Goal: Transaction & Acquisition: Purchase product/service

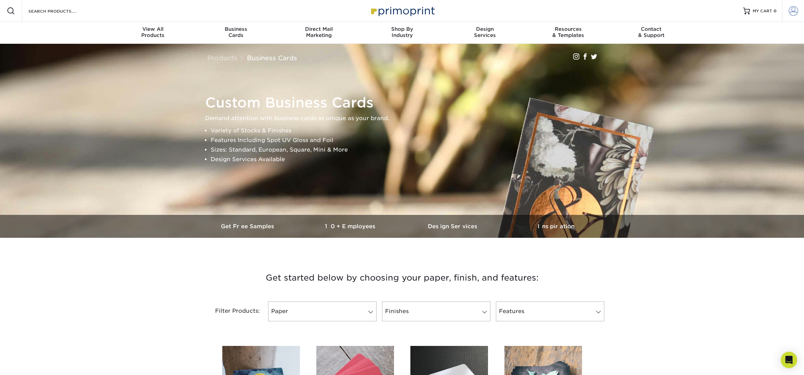
click at [787, 11] on link "Account" at bounding box center [793, 11] width 22 height 22
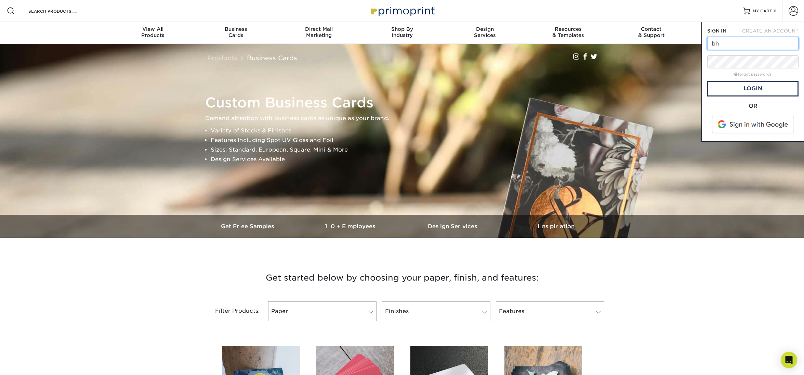
type input "bhays@oneelmington.com"
click at [758, 88] on link "Login" at bounding box center [753, 89] width 91 height 16
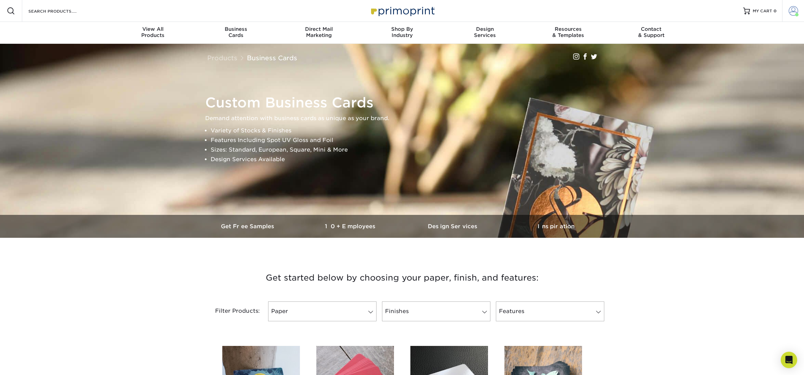
click at [792, 7] on span at bounding box center [794, 11] width 10 height 10
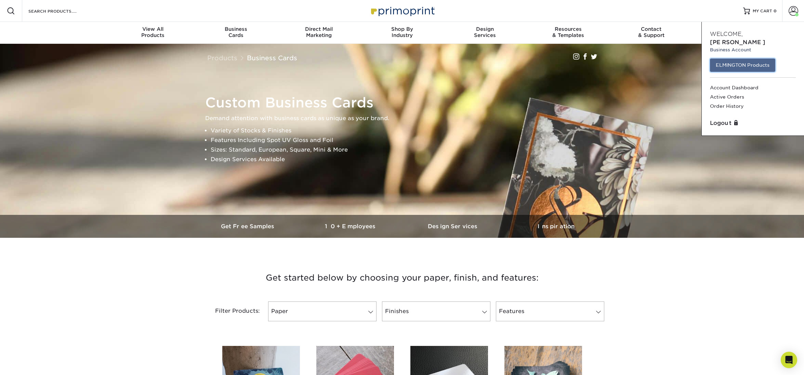
click at [739, 61] on link "ELMINGTON Products" at bounding box center [742, 65] width 65 height 13
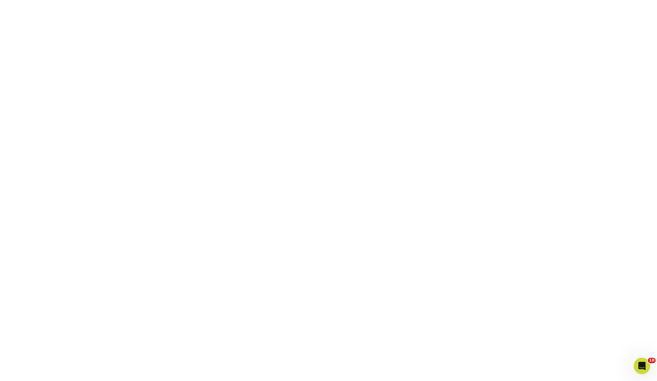
scroll to position [164, 0]
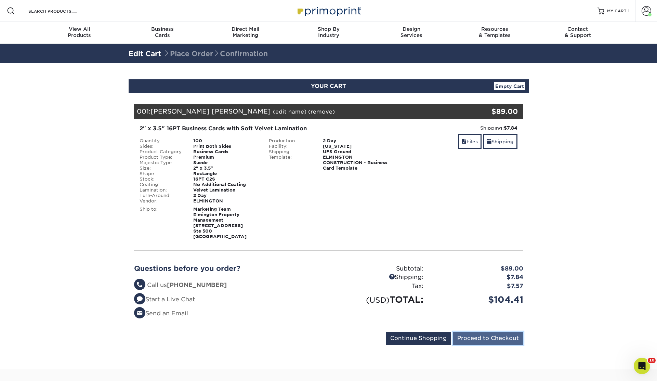
click at [508, 342] on input "Proceed to Checkout" at bounding box center [488, 338] width 70 height 13
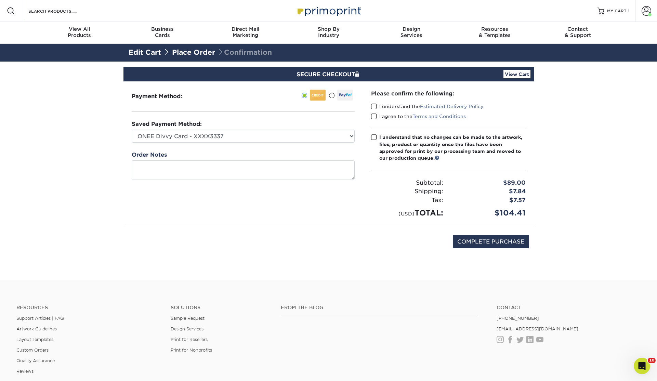
click at [197, 55] on link "Place Order" at bounding box center [193, 52] width 43 height 8
click at [153, 51] on link "Edit Cart" at bounding box center [145, 52] width 33 height 8
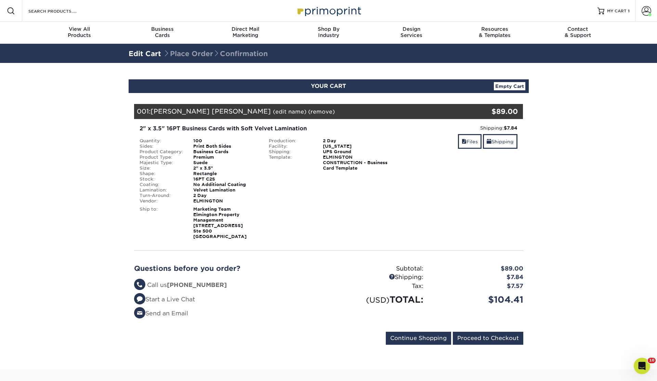
click at [273, 108] on link "(edit name)" at bounding box center [290, 111] width 34 height 7
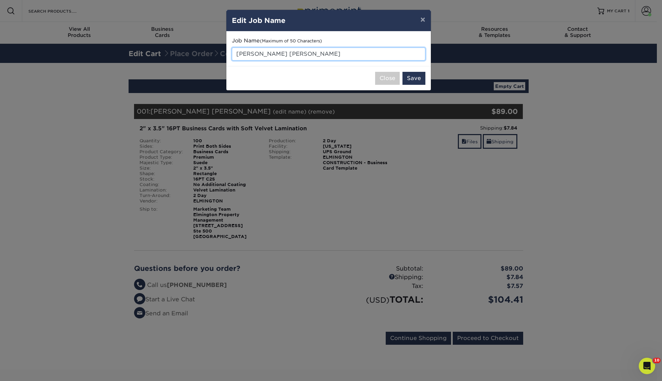
click at [261, 54] on input "EC - Joesph Frankie" at bounding box center [329, 54] width 194 height 13
type input "EC - Joseph Frankie"
click at [417, 73] on button "Save" at bounding box center [414, 78] width 23 height 13
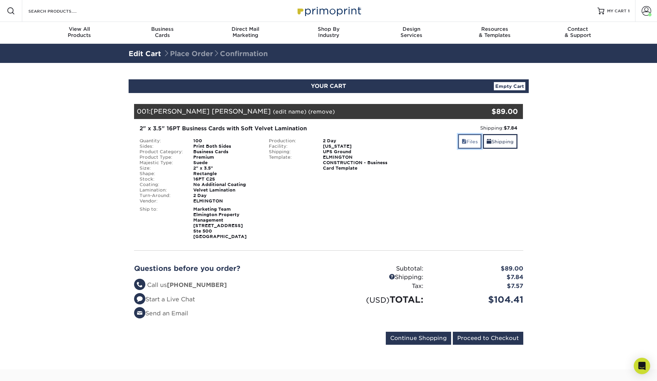
click at [473, 143] on link "Files" at bounding box center [470, 141] width 24 height 15
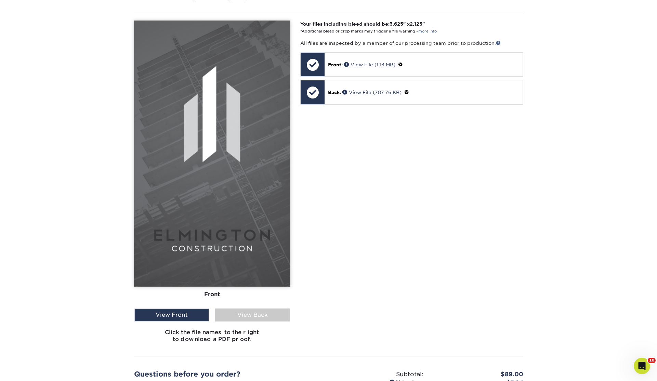
scroll to position [274, 0]
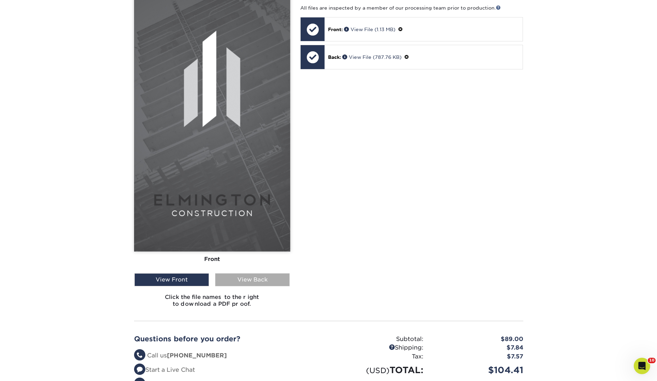
click at [271, 278] on div "View Back" at bounding box center [252, 279] width 75 height 13
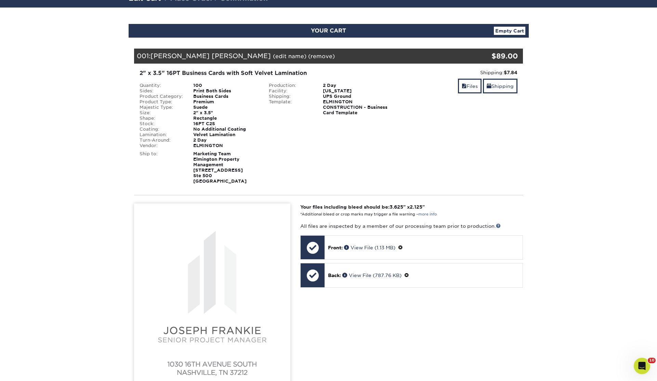
scroll to position [0, 0]
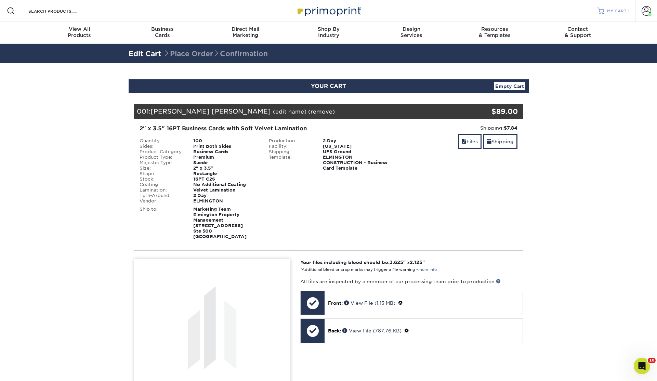
click at [617, 8] on span "MY CART" at bounding box center [617, 11] width 20 height 6
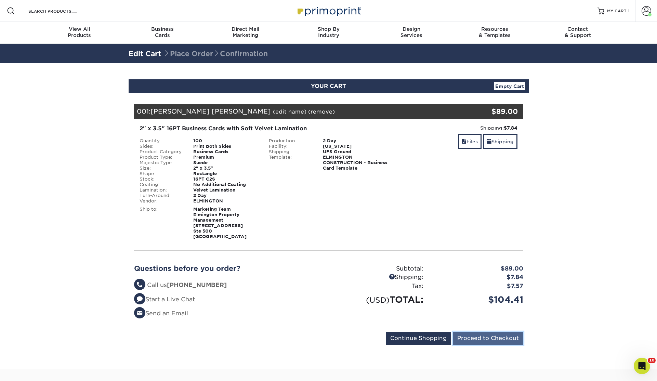
click at [505, 339] on input "Proceed to Checkout" at bounding box center [488, 338] width 70 height 13
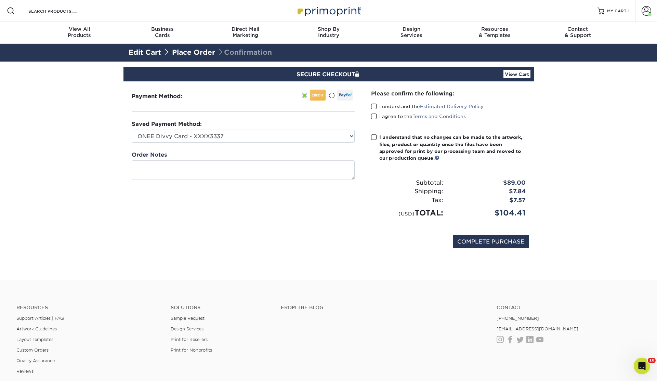
click at [374, 106] on span at bounding box center [374, 106] width 6 height 7
click at [0, 0] on input "I understand the Estimated Delivery Policy" at bounding box center [0, 0] width 0 height 0
click at [375, 115] on span at bounding box center [374, 116] width 6 height 7
click at [0, 0] on input "I agree to the Terms and Conditions" at bounding box center [0, 0] width 0 height 0
click at [375, 132] on div "Please confirm the following: I understand the Estimated Delivery Policy I agre…" at bounding box center [448, 154] width 155 height 129
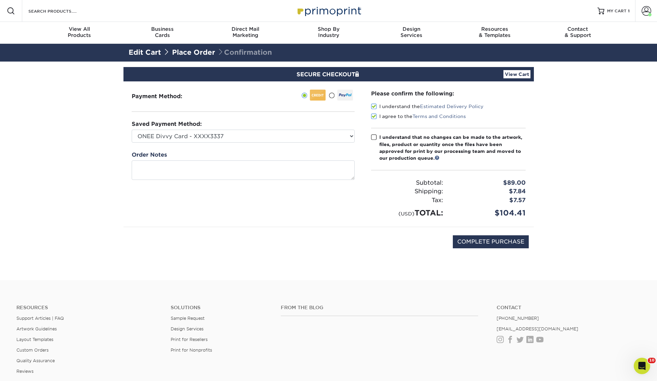
click at [375, 134] on span at bounding box center [374, 137] width 6 height 7
click at [0, 0] on input "I understand that no changes can be made to the artwork, files, product or quan…" at bounding box center [0, 0] width 0 height 0
click at [481, 238] on input "COMPLETE PURCHASE" at bounding box center [491, 241] width 76 height 13
type input "PROCESSING, PLEASE WAIT..."
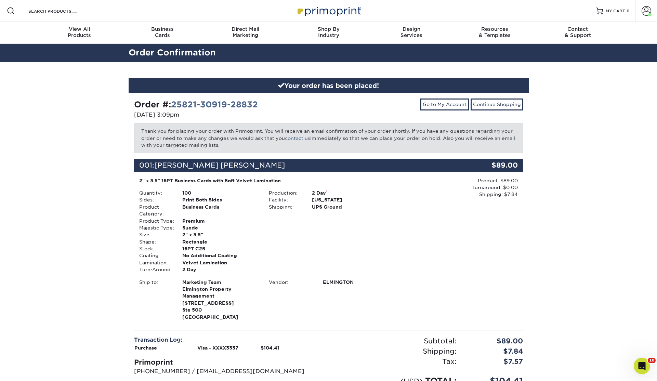
scroll to position [133, 0]
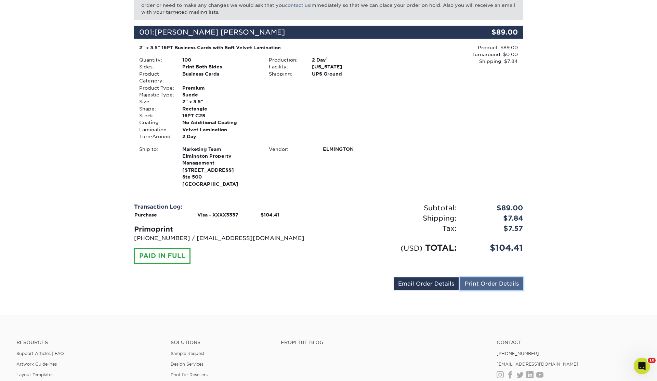
click at [491, 288] on link "Print Order Details" at bounding box center [492, 283] width 63 height 13
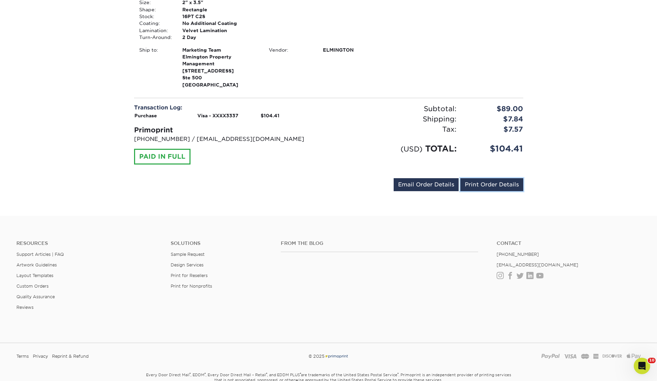
scroll to position [0, 0]
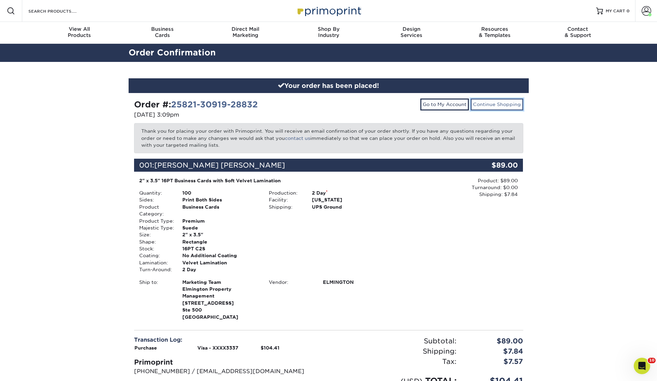
click at [516, 104] on link "Continue Shopping" at bounding box center [497, 105] width 53 height 12
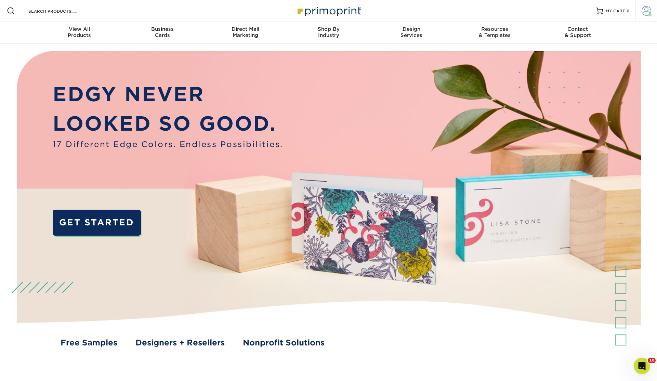
click at [643, 12] on span at bounding box center [647, 11] width 10 height 10
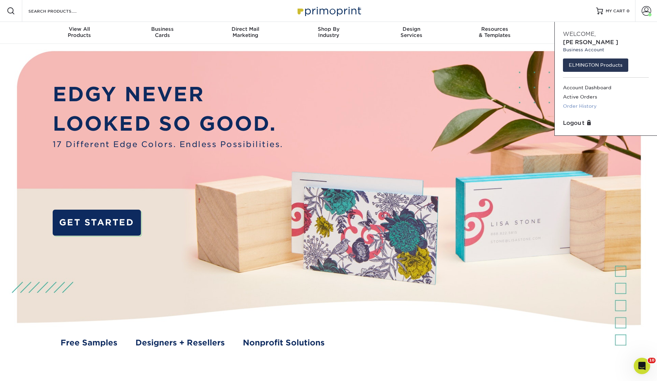
click at [595, 102] on link "Order History" at bounding box center [606, 106] width 86 height 9
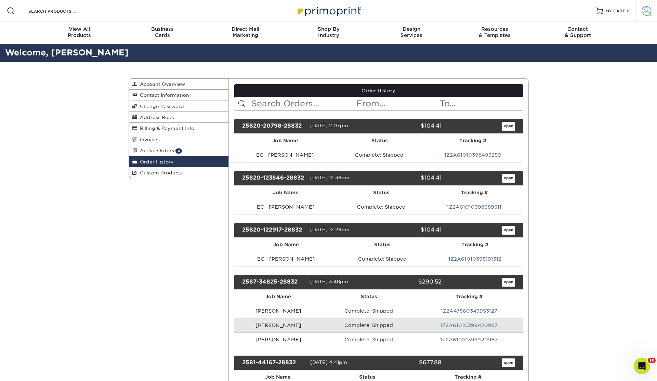
click at [648, 9] on span at bounding box center [647, 11] width 10 height 10
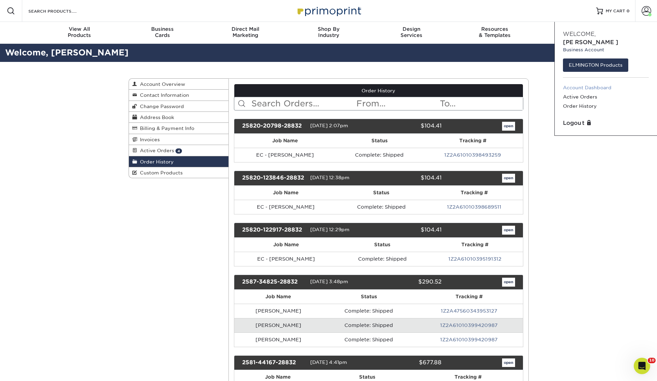
click at [595, 83] on link "Account Dashboard" at bounding box center [606, 87] width 86 height 9
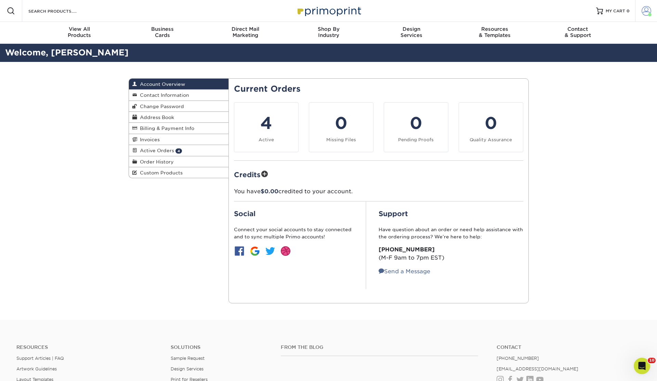
click at [644, 9] on span at bounding box center [647, 11] width 10 height 10
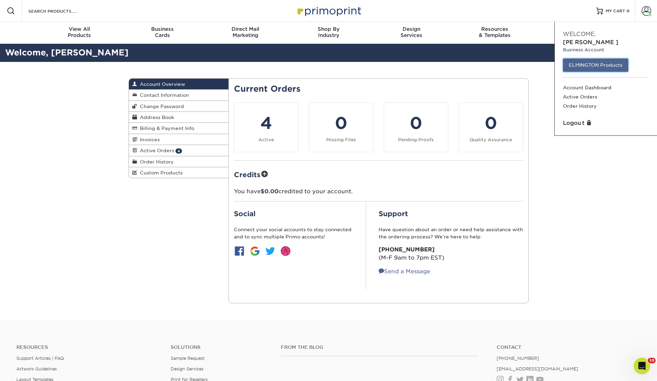
click at [584, 59] on link "ELMINGTON Products" at bounding box center [595, 65] width 65 height 13
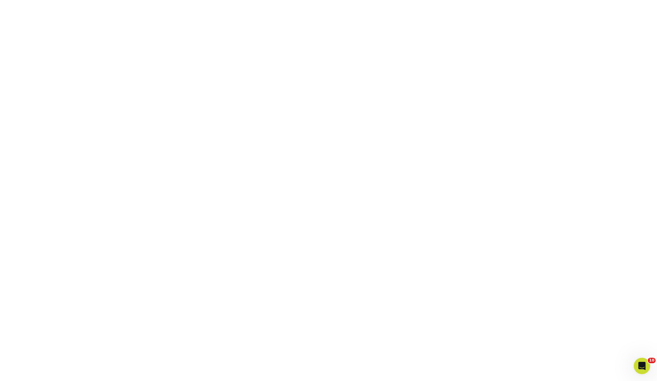
scroll to position [181, 0]
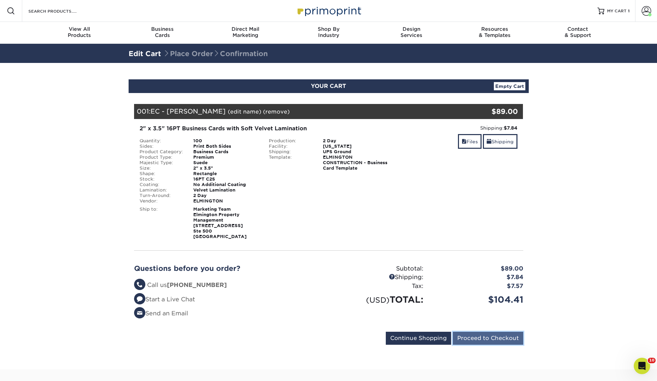
click at [513, 337] on input "Proceed to Checkout" at bounding box center [488, 338] width 70 height 13
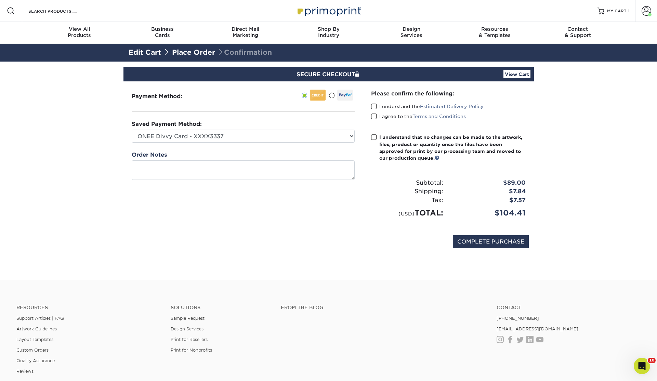
click at [371, 105] on span at bounding box center [374, 106] width 6 height 7
click at [0, 0] on input "I understand the Estimated Delivery Policy" at bounding box center [0, 0] width 0 height 0
click at [374, 113] on span at bounding box center [374, 116] width 6 height 7
click at [0, 0] on input "I agree to the Terms and Conditions" at bounding box center [0, 0] width 0 height 0
click at [375, 133] on div "Please confirm the following: I understand the Estimated Delivery Policy I agre…" at bounding box center [448, 154] width 155 height 129
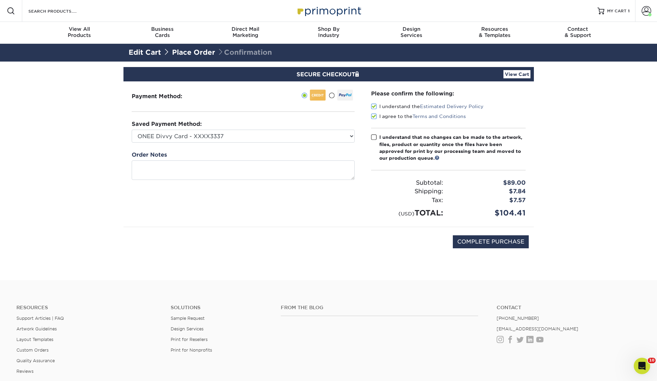
click at [375, 135] on span at bounding box center [374, 137] width 6 height 7
click at [0, 0] on input "I understand that no changes can be made to the artwork, files, product or quan…" at bounding box center [0, 0] width 0 height 0
click at [480, 238] on input "COMPLETE PURCHASE" at bounding box center [491, 241] width 76 height 13
type input "PROCESSING, PLEASE WAIT..."
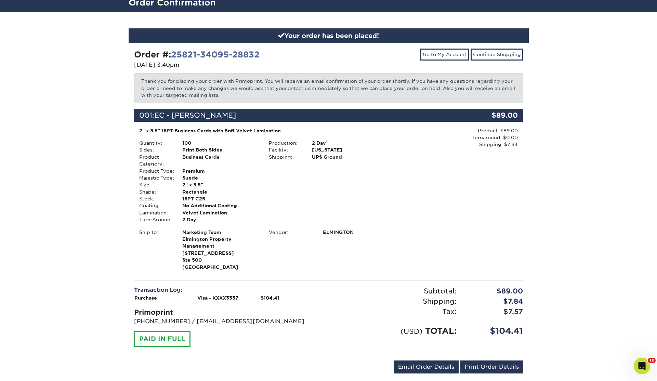
scroll to position [120, 0]
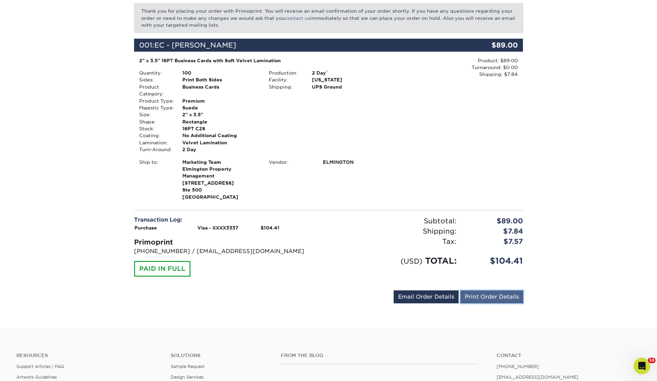
click at [495, 296] on link "Print Order Details" at bounding box center [492, 296] width 63 height 13
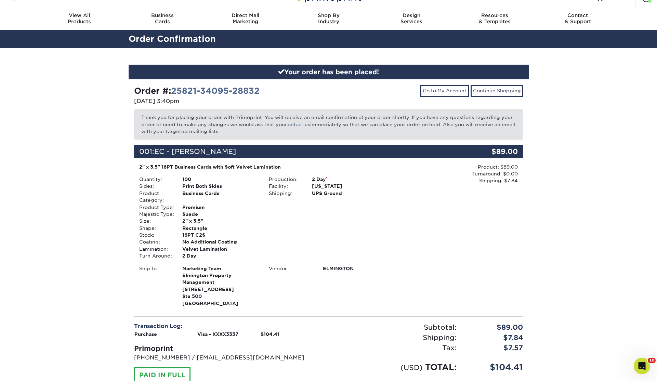
scroll to position [0, 0]
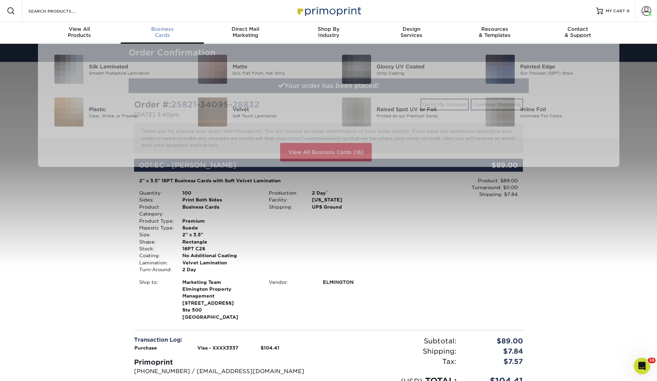
click at [173, 37] on div "Business Cards" at bounding box center [162, 32] width 83 height 12
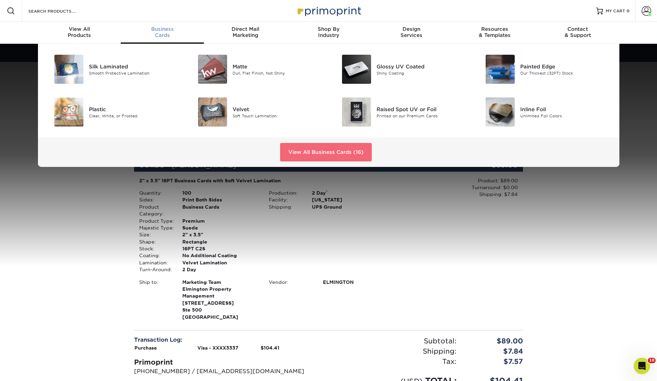
click at [350, 146] on link "View All Business Cards (16)" at bounding box center [326, 152] width 92 height 18
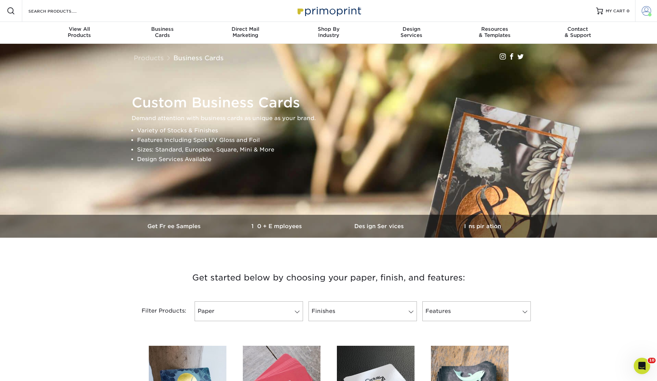
click at [648, 12] on span at bounding box center [647, 11] width 10 height 10
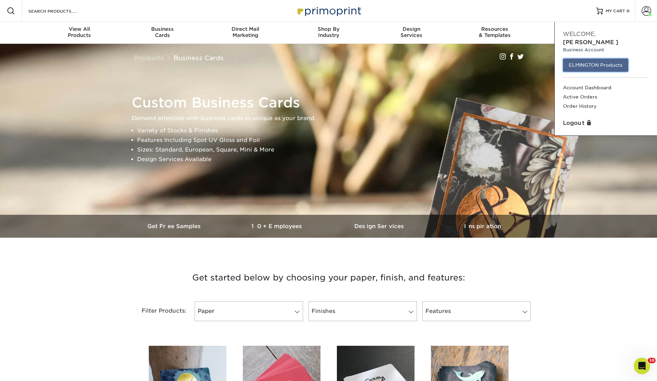
click at [590, 60] on link "ELMINGTON Products" at bounding box center [595, 65] width 65 height 13
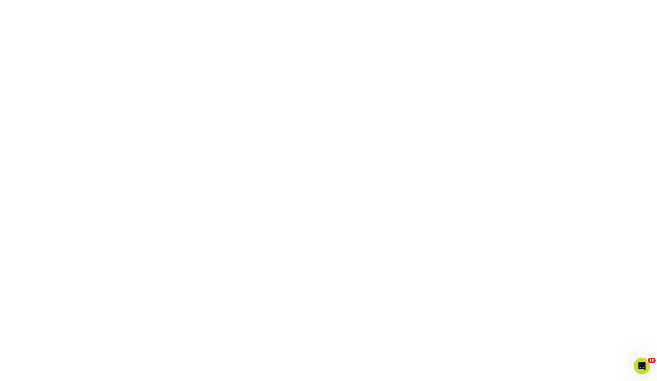
scroll to position [181, 0]
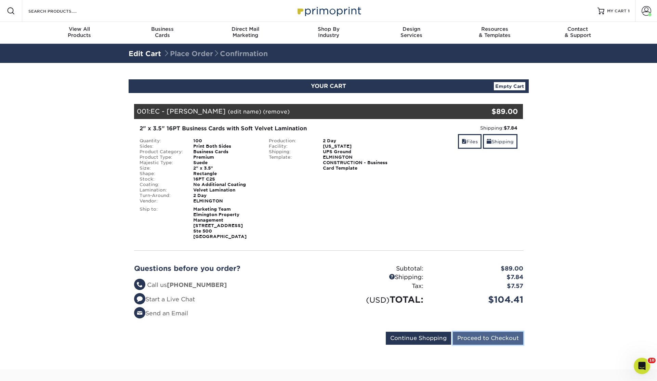
click at [507, 335] on input "Proceed to Checkout" at bounding box center [488, 338] width 70 height 13
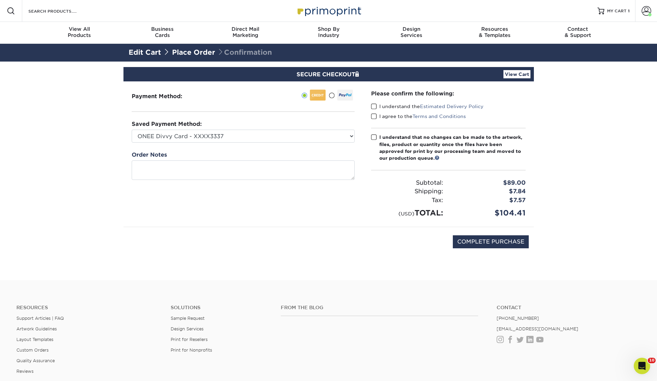
click at [372, 105] on span at bounding box center [374, 106] width 6 height 7
click at [0, 0] on input "I understand the Estimated Delivery Policy" at bounding box center [0, 0] width 0 height 0
click at [377, 115] on span at bounding box center [374, 116] width 6 height 7
click at [0, 0] on input "I agree to the Terms and Conditions" at bounding box center [0, 0] width 0 height 0
click at [374, 135] on span at bounding box center [374, 137] width 6 height 7
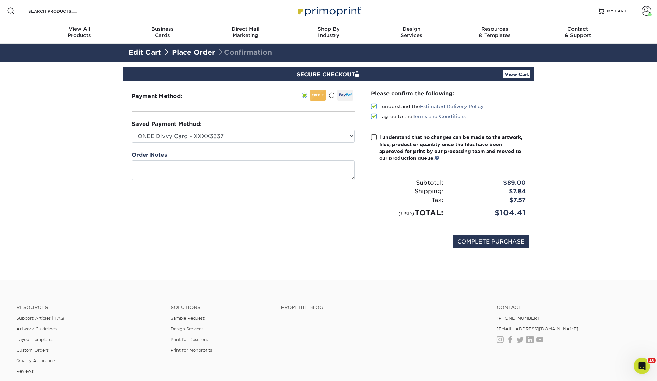
click at [0, 0] on input "I understand that no changes can be made to the artwork, files, product or quan…" at bounding box center [0, 0] width 0 height 0
click at [484, 241] on input "COMPLETE PURCHASE" at bounding box center [491, 241] width 76 height 13
type input "PROCESSING, PLEASE WAIT..."
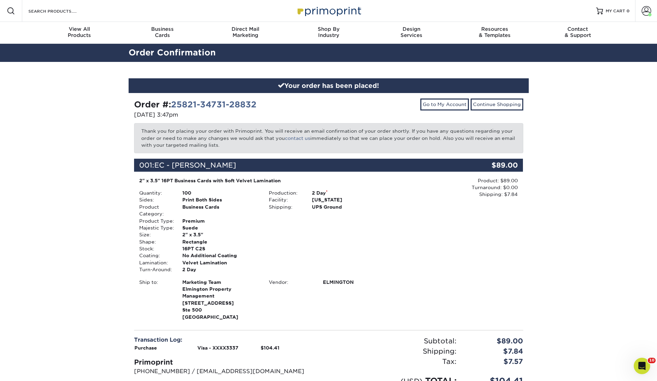
scroll to position [117, 0]
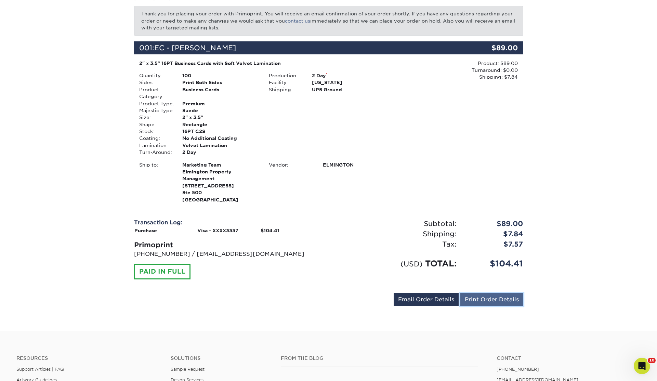
click at [514, 304] on link "Print Order Details" at bounding box center [492, 299] width 63 height 13
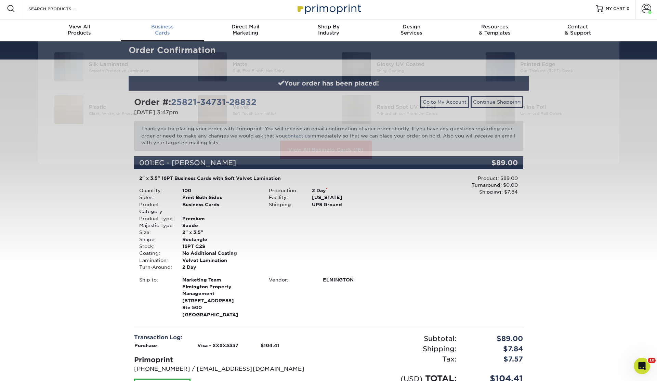
click at [174, 31] on div "Business Cards" at bounding box center [162, 30] width 83 height 12
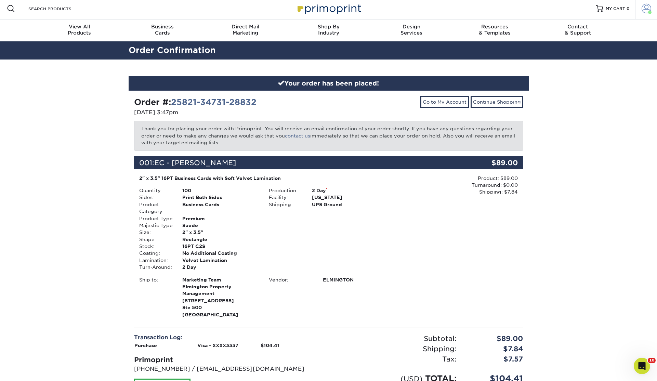
click at [640, 5] on link "Account" at bounding box center [646, 9] width 22 height 22
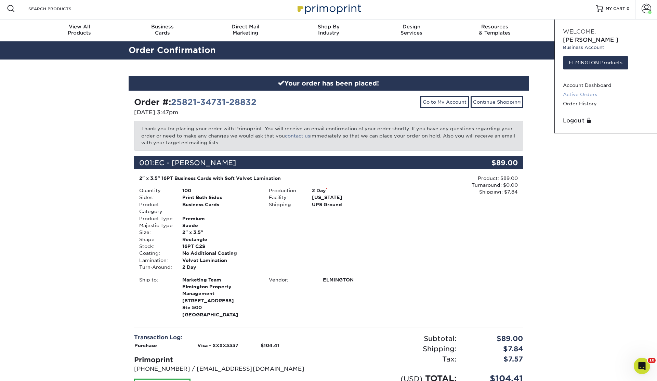
click at [582, 90] on link "Active Orders" at bounding box center [606, 94] width 86 height 9
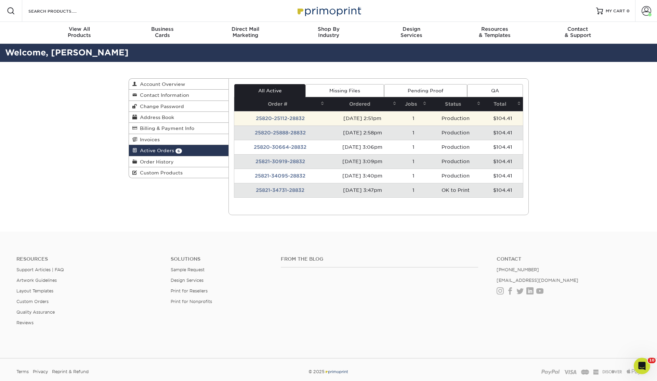
click at [293, 119] on td "25820-25112-28832" at bounding box center [280, 118] width 92 height 14
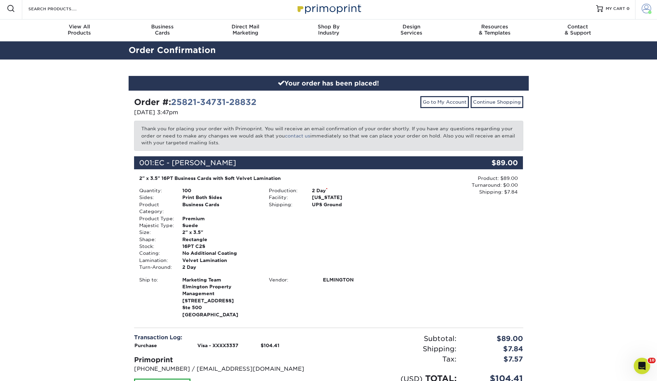
click at [646, 8] on span at bounding box center [647, 9] width 10 height 10
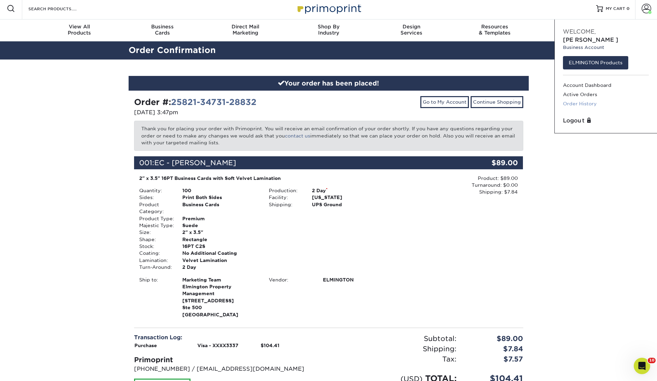
click at [579, 99] on link "Order History" at bounding box center [606, 103] width 86 height 9
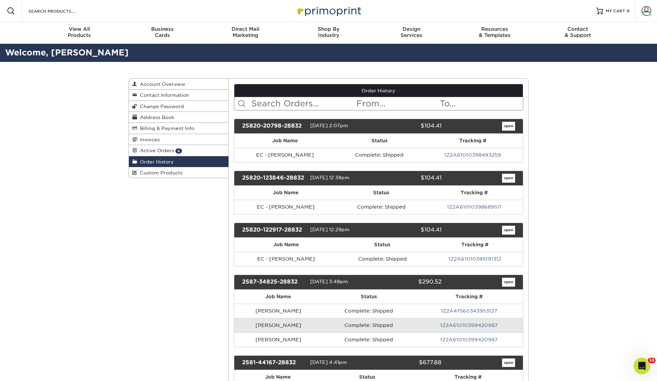
click at [187, 151] on link "Active Orders 6" at bounding box center [179, 150] width 100 height 11
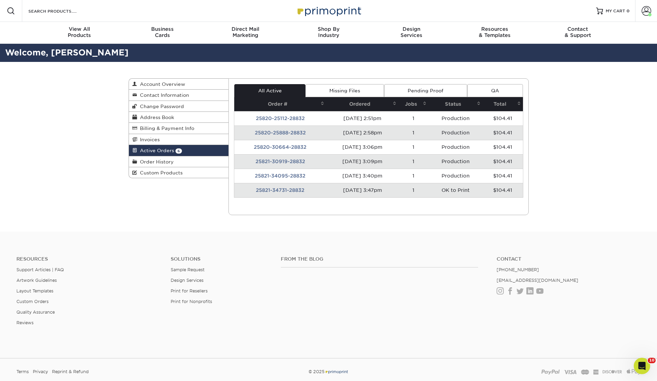
click at [296, 191] on td "25821-34731-28832" at bounding box center [280, 190] width 92 height 14
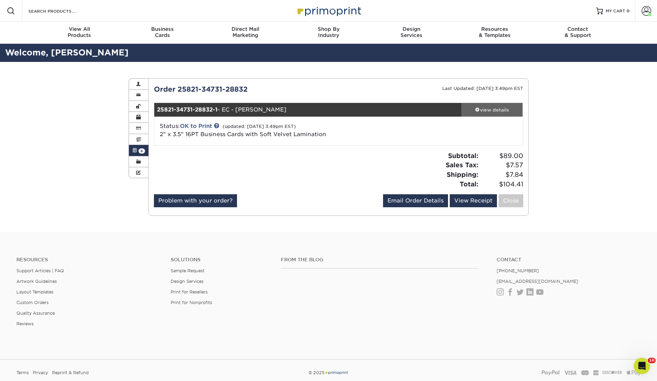
click at [505, 111] on div "view details" at bounding box center [493, 109] width 62 height 7
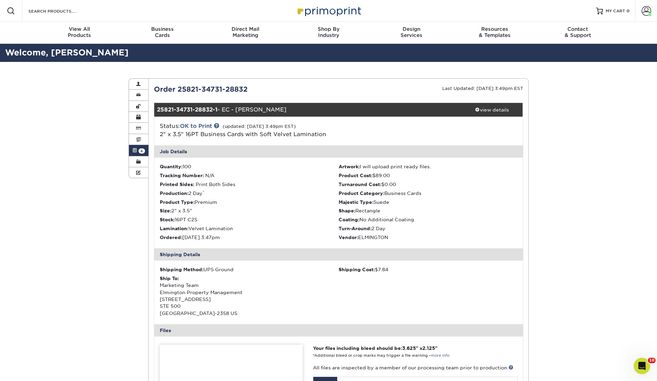
scroll to position [174, 0]
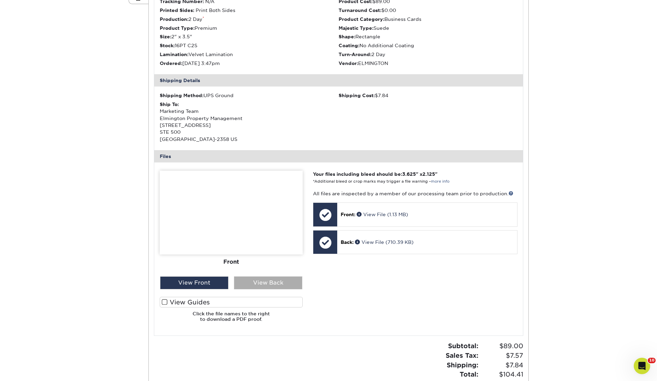
click at [285, 281] on div "View Back" at bounding box center [268, 282] width 68 height 13
click at [212, 281] on div "View Front" at bounding box center [194, 282] width 68 height 13
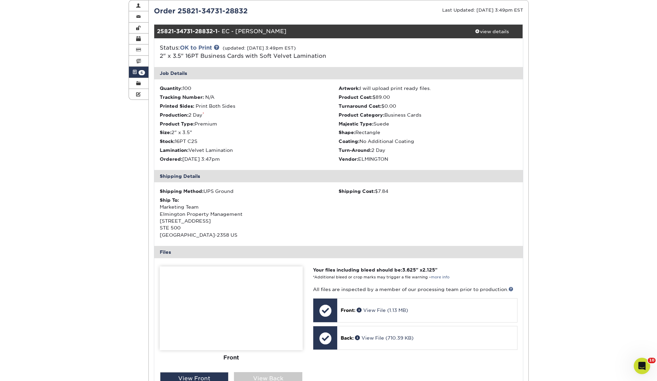
scroll to position [0, 0]
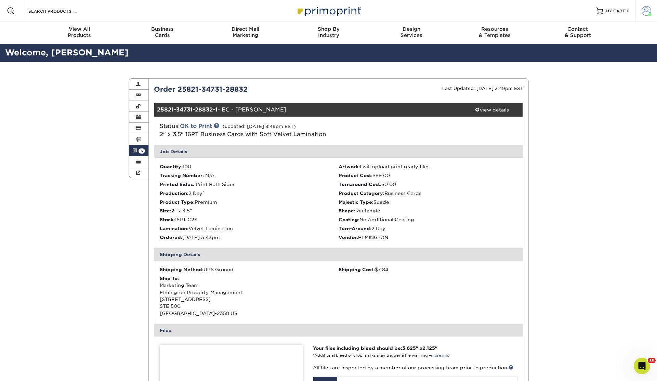
click at [642, 10] on span at bounding box center [647, 11] width 10 height 10
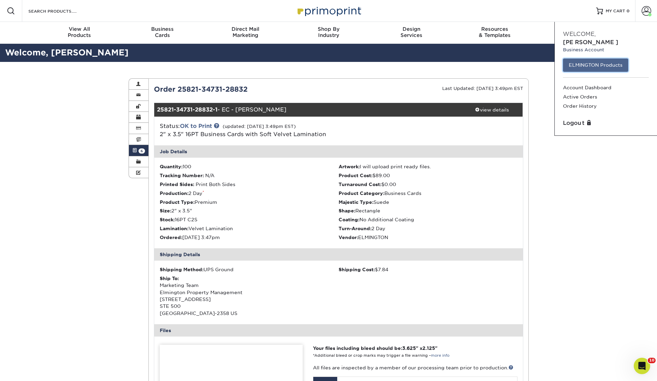
click at [601, 61] on link "ELMINGTON Products" at bounding box center [595, 65] width 65 height 13
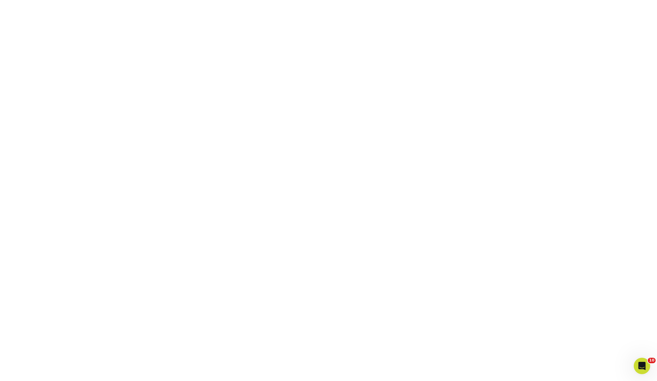
scroll to position [184, 0]
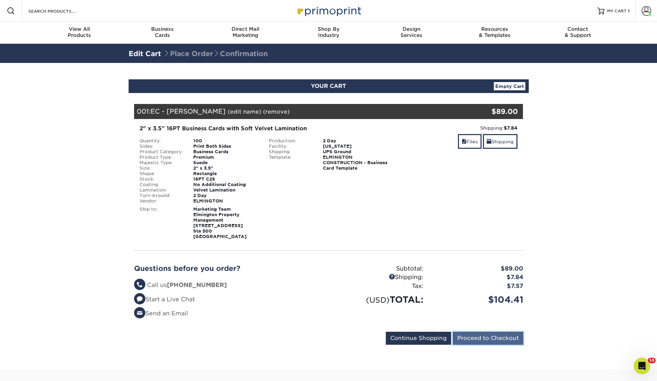
click at [492, 334] on input "Proceed to Checkout" at bounding box center [488, 338] width 70 height 13
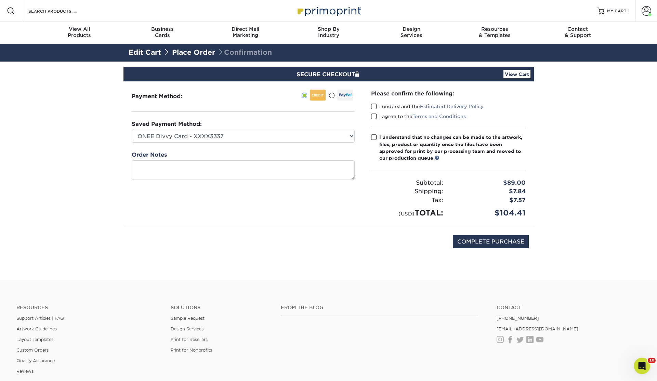
click at [373, 104] on span at bounding box center [374, 106] width 6 height 7
click at [0, 0] on input "I understand the Estimated Delivery Policy" at bounding box center [0, 0] width 0 height 0
click at [373, 118] on span at bounding box center [374, 116] width 6 height 7
click at [0, 0] on input "I agree to the Terms and Conditions" at bounding box center [0, 0] width 0 height 0
click at [372, 138] on span at bounding box center [374, 137] width 6 height 7
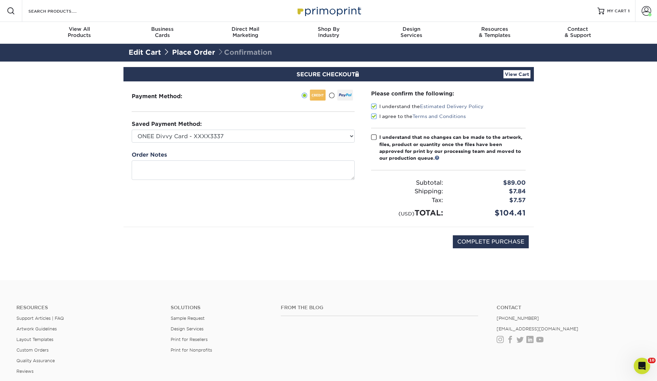
click at [0, 0] on input "I understand that no changes can be made to the artwork, files, product or quan…" at bounding box center [0, 0] width 0 height 0
click at [481, 246] on input "COMPLETE PURCHASE" at bounding box center [491, 241] width 76 height 13
type input "PROCESSING, PLEASE WAIT..."
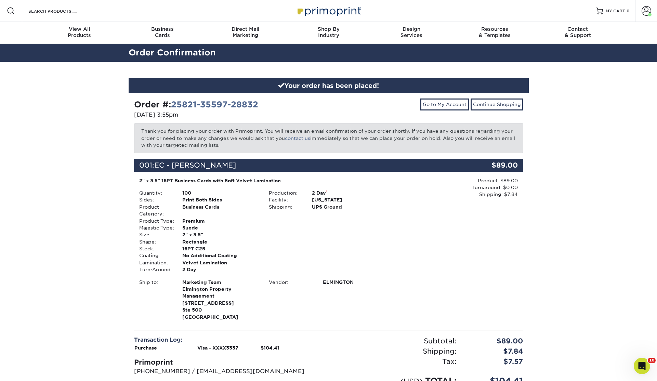
scroll to position [187, 0]
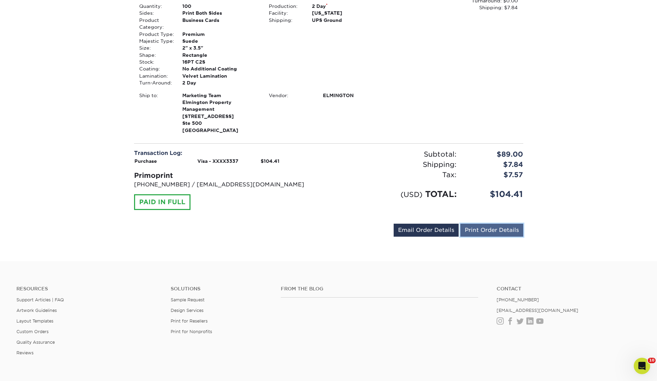
click at [497, 227] on link "Print Order Details" at bounding box center [492, 230] width 63 height 13
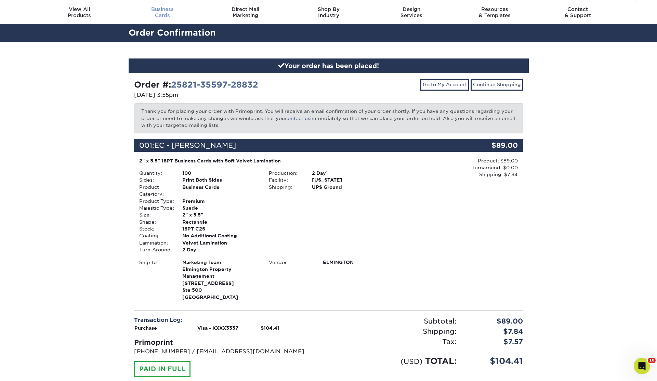
scroll to position [0, 0]
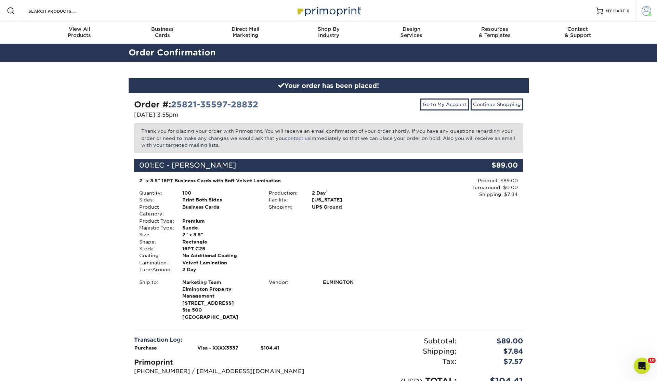
click at [650, 13] on link "Account" at bounding box center [646, 11] width 22 height 22
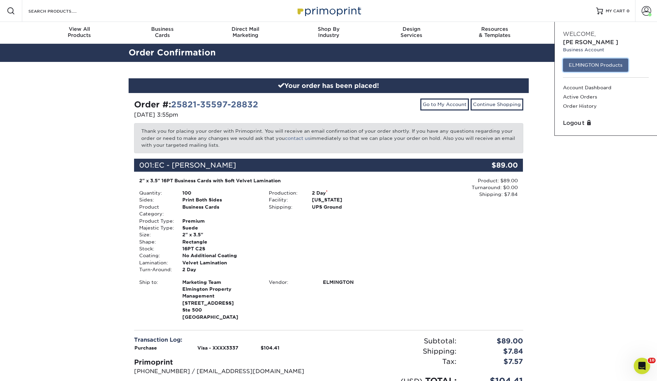
click at [600, 62] on link "ELMINGTON Products" at bounding box center [595, 65] width 65 height 13
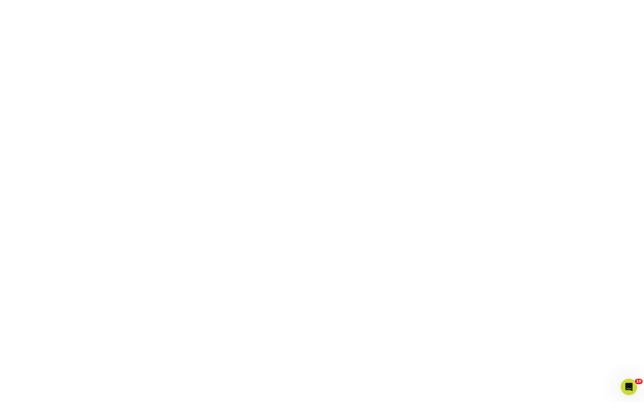
scroll to position [147, 0]
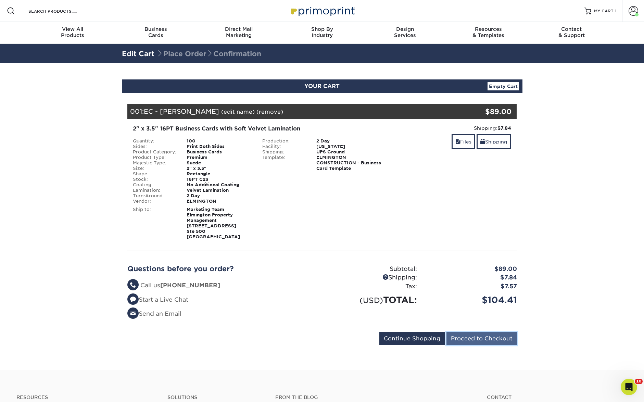
click at [468, 338] on input "Proceed to Checkout" at bounding box center [481, 338] width 70 height 13
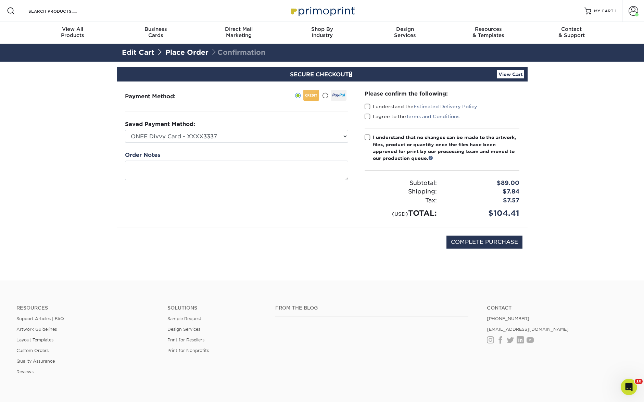
click at [366, 109] on span at bounding box center [367, 106] width 6 height 7
click at [0, 0] on input "I understand the Estimated Delivery Policy" at bounding box center [0, 0] width 0 height 0
click at [368, 120] on div "I agree to the Terms and Conditions" at bounding box center [441, 118] width 155 height 10
click at [367, 119] on span at bounding box center [367, 116] width 6 height 7
click at [0, 0] on input "I agree to the Terms and Conditions" at bounding box center [0, 0] width 0 height 0
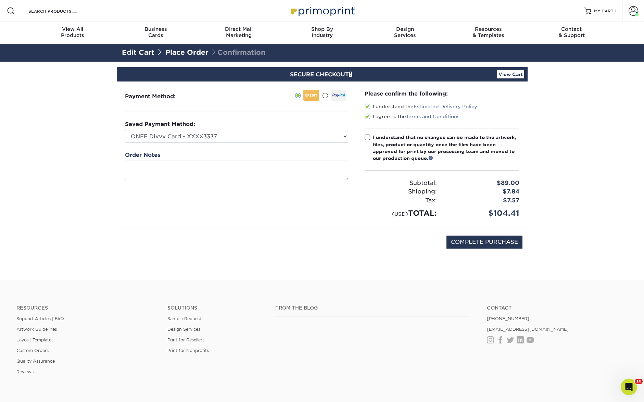
click at [366, 135] on span at bounding box center [367, 137] width 6 height 7
click at [0, 0] on input "I understand that no changes can be made to the artwork, files, product or quan…" at bounding box center [0, 0] width 0 height 0
click at [470, 244] on input "COMPLETE PURCHASE" at bounding box center [484, 241] width 76 height 13
type input "PROCESSING, PLEASE WAIT..."
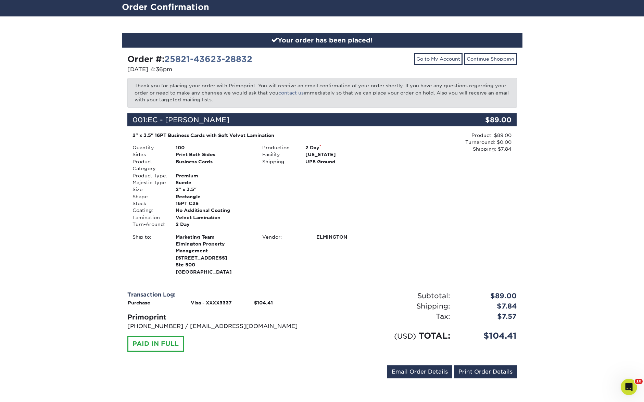
scroll to position [186, 0]
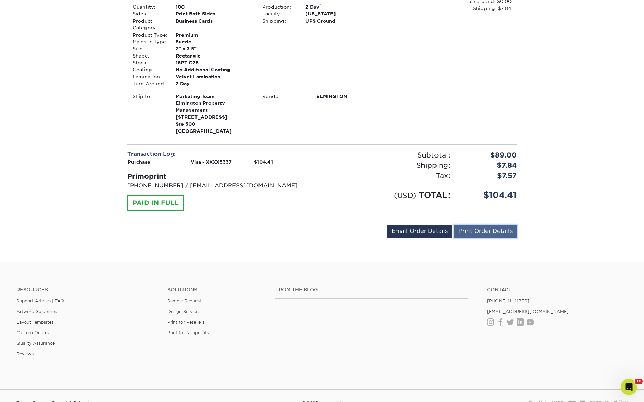
click at [474, 236] on link "Print Order Details" at bounding box center [485, 230] width 63 height 13
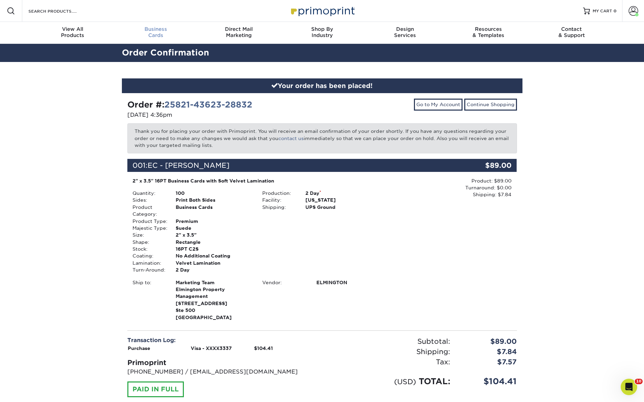
click at [158, 35] on div "Business Cards" at bounding box center [155, 32] width 83 height 12
click at [627, 8] on link "Account" at bounding box center [633, 11] width 22 height 22
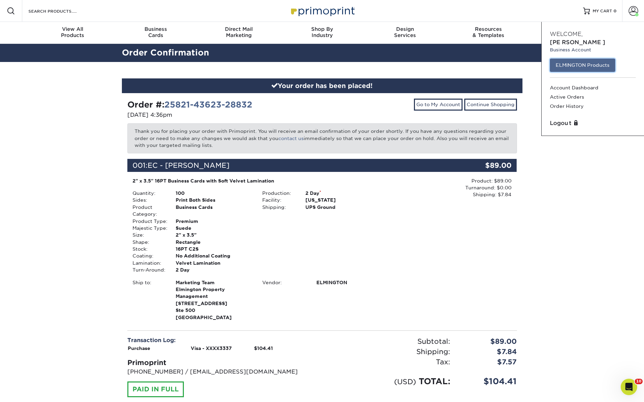
click at [574, 60] on link "ELMINGTON Products" at bounding box center [581, 65] width 65 height 13
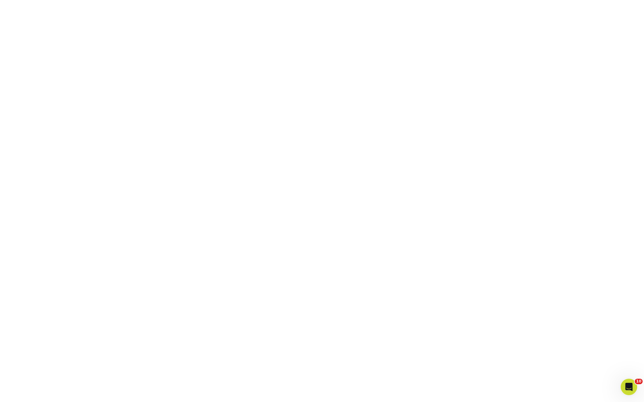
scroll to position [191, 0]
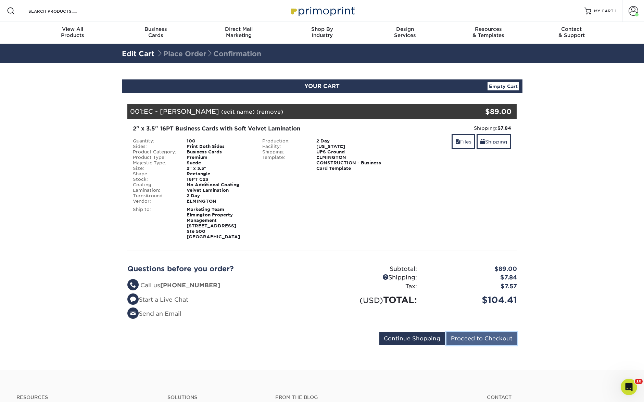
click at [509, 334] on input "Proceed to Checkout" at bounding box center [481, 338] width 70 height 13
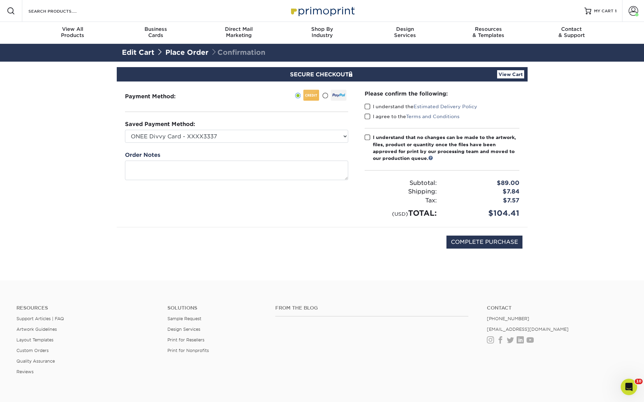
click at [367, 106] on span at bounding box center [367, 106] width 6 height 7
click at [0, 0] on input "I understand the Estimated Delivery Policy" at bounding box center [0, 0] width 0 height 0
click at [365, 117] on span at bounding box center [367, 116] width 6 height 7
click at [0, 0] on input "I agree to the Terms and Conditions" at bounding box center [0, 0] width 0 height 0
click at [367, 134] on label "I understand that no changes can be made to the artwork, files, product or quan…" at bounding box center [441, 148] width 155 height 28
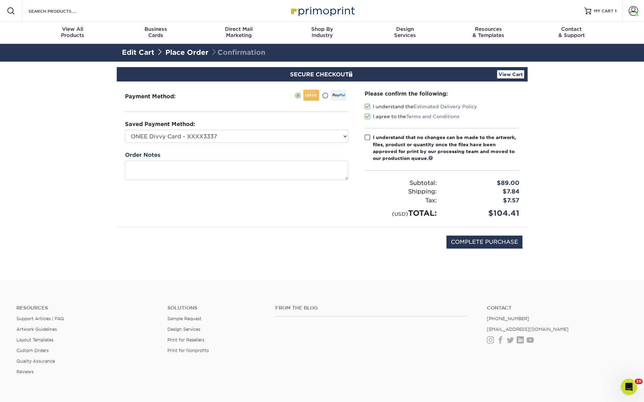
click at [0, 0] on input "I understand that no changes can be made to the artwork, files, product or quan…" at bounding box center [0, 0] width 0 height 0
click at [471, 236] on input "COMPLETE PURCHASE" at bounding box center [484, 241] width 76 height 13
type input "PROCESSING, PLEASE WAIT..."
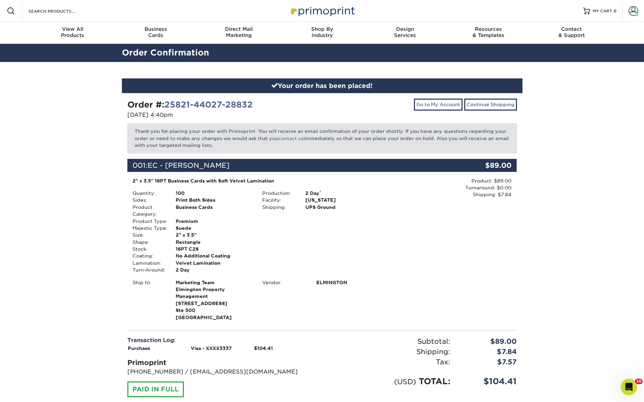
scroll to position [117, 0]
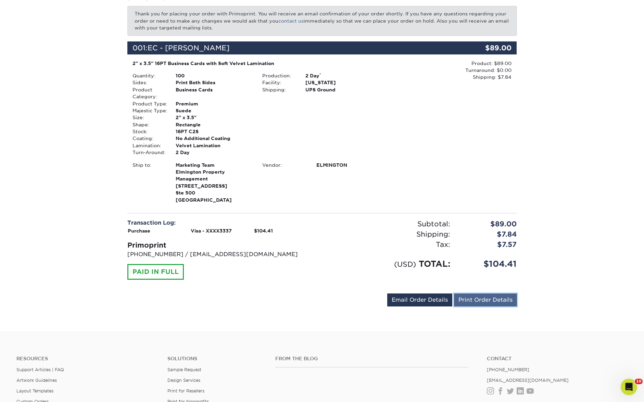
click at [468, 299] on link "Print Order Details" at bounding box center [485, 299] width 63 height 13
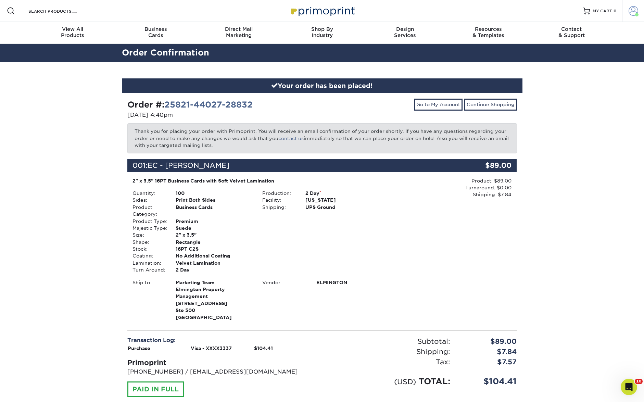
click at [626, 7] on link "Account" at bounding box center [633, 11] width 22 height 22
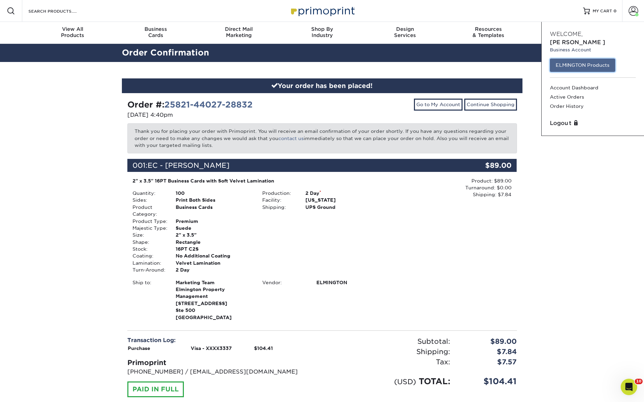
click at [590, 59] on link "ELMINGTON Products" at bounding box center [581, 65] width 65 height 13
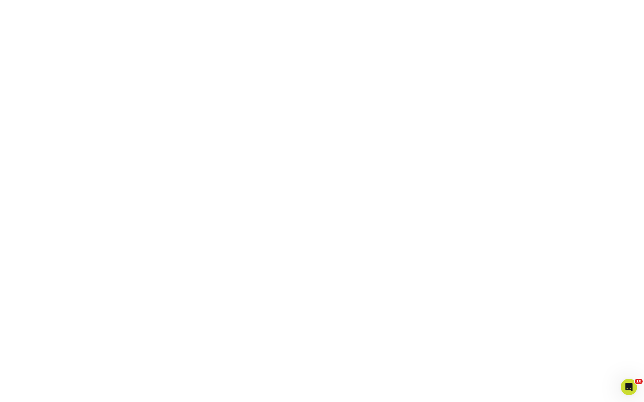
scroll to position [174, 0]
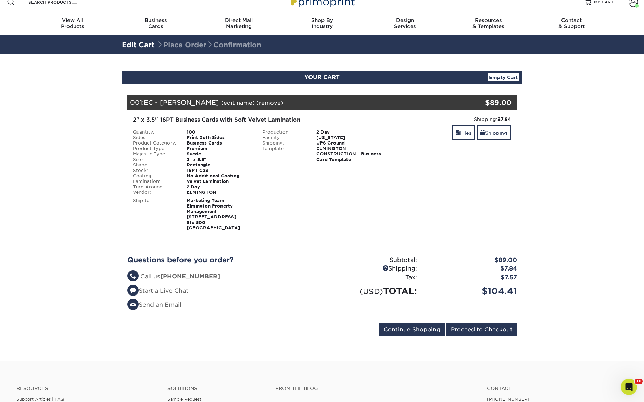
scroll to position [13, 0]
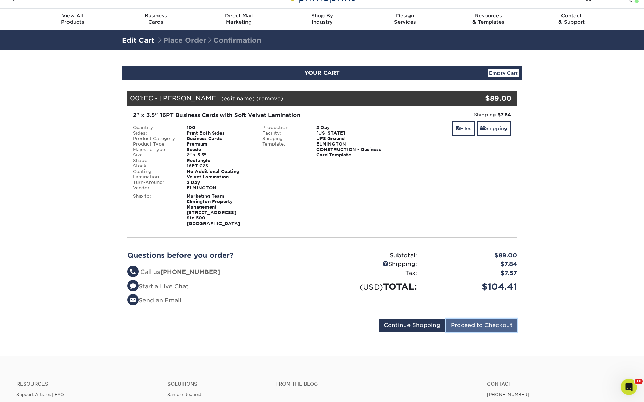
click at [499, 324] on input "Proceed to Checkout" at bounding box center [481, 325] width 70 height 13
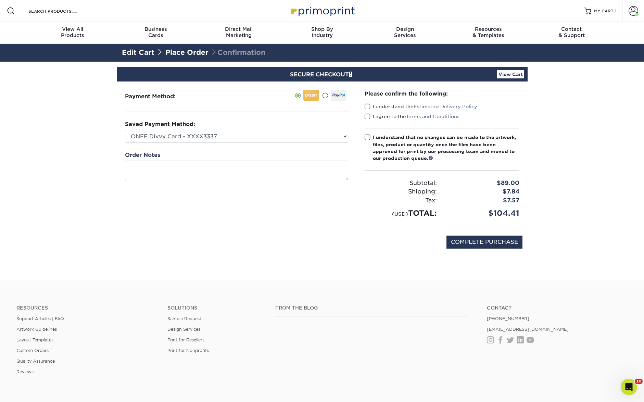
click at [364, 108] on span at bounding box center [367, 106] width 6 height 7
click at [0, 0] on input "I understand the Estimated Delivery Policy" at bounding box center [0, 0] width 0 height 0
click at [370, 118] on label "I agree to the Terms and Conditions" at bounding box center [411, 116] width 95 height 7
click at [0, 0] on input "I agree to the Terms and Conditions" at bounding box center [0, 0] width 0 height 0
click at [369, 117] on span at bounding box center [367, 116] width 6 height 7
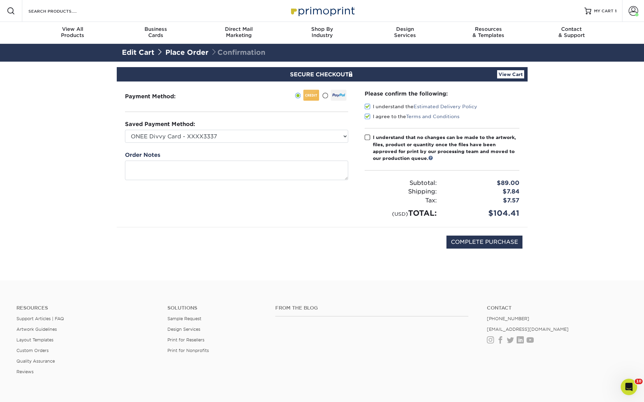
click at [0, 0] on input "I agree to the Terms and Conditions" at bounding box center [0, 0] width 0 height 0
click at [368, 117] on span at bounding box center [367, 116] width 6 height 7
click at [0, 0] on input "I agree to the Terms and Conditions" at bounding box center [0, 0] width 0 height 0
click at [368, 137] on span at bounding box center [367, 137] width 6 height 7
click at [0, 0] on input "I understand that no changes can be made to the artwork, files, product or quan…" at bounding box center [0, 0] width 0 height 0
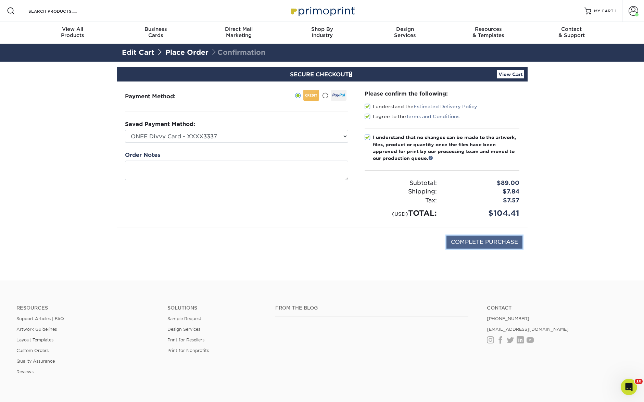
click at [465, 240] on input "COMPLETE PURCHASE" at bounding box center [484, 241] width 76 height 13
type input "PROCESSING, PLEASE WAIT..."
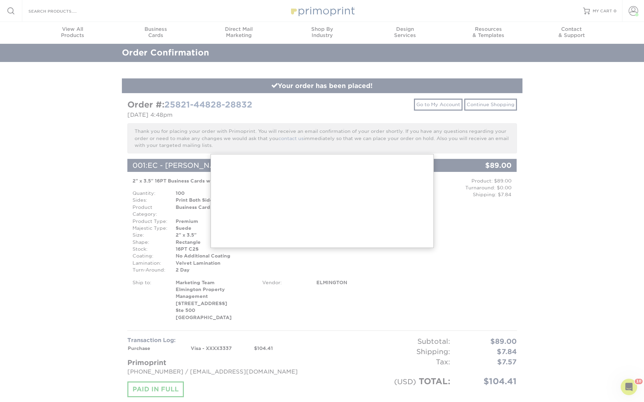
click at [504, 231] on div at bounding box center [322, 324] width 644 height 648
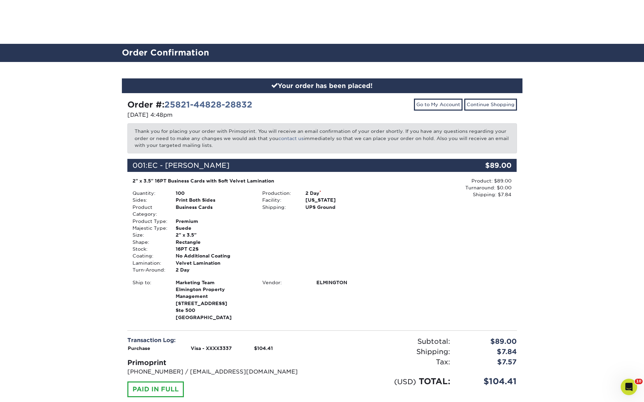
scroll to position [118, 0]
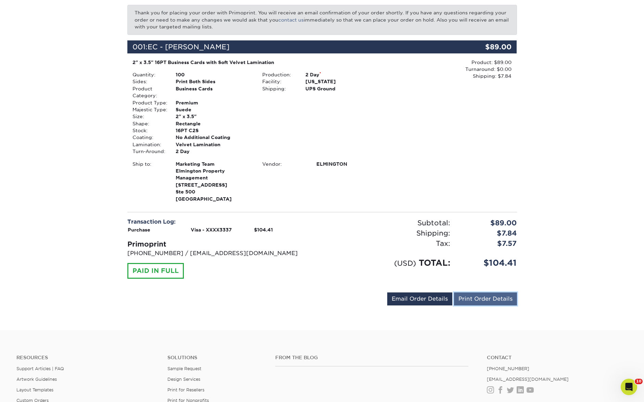
click at [479, 293] on link "Print Order Details" at bounding box center [485, 298] width 63 height 13
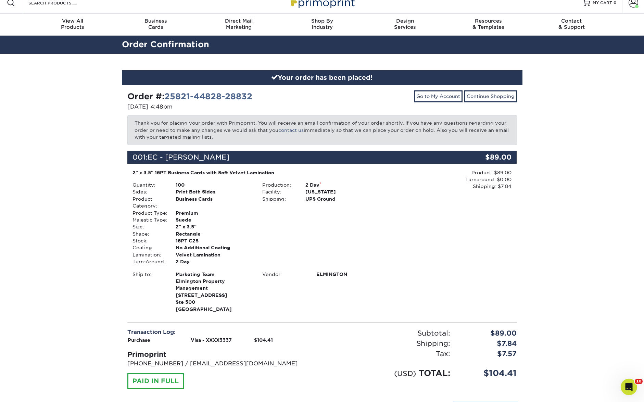
scroll to position [0, 0]
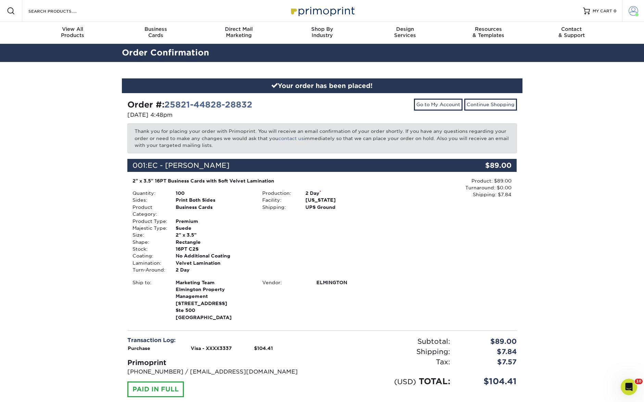
click at [635, 13] on span at bounding box center [636, 14] width 3 height 3
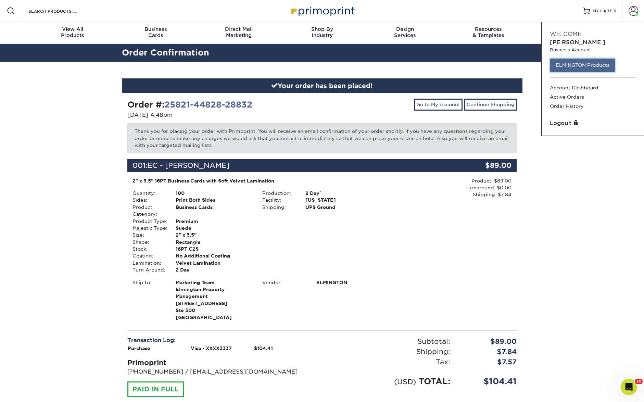
click at [581, 59] on link "ELMINGTON Products" at bounding box center [581, 65] width 65 height 13
